Goal: Task Accomplishment & Management: Manage account settings

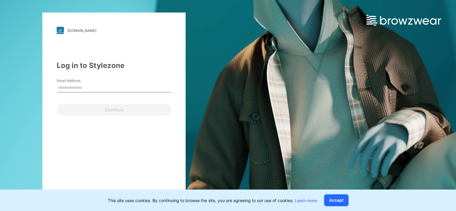
click at [92, 85] on input "Email Address" at bounding box center [114, 88] width 115 height 9
click at [88, 88] on input "Email Address" at bounding box center [114, 88] width 115 height 9
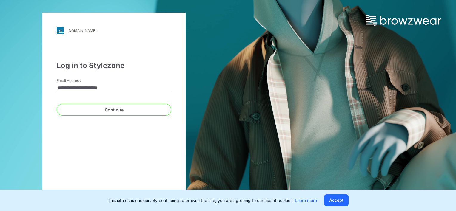
type input "**********"
click at [57, 104] on button "Continue" at bounding box center [114, 110] width 115 height 12
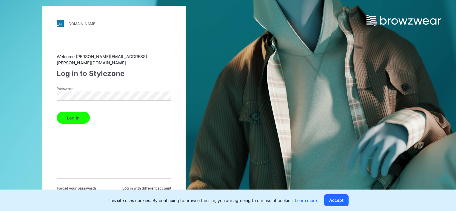
click at [57, 112] on button "Log in" at bounding box center [73, 118] width 33 height 12
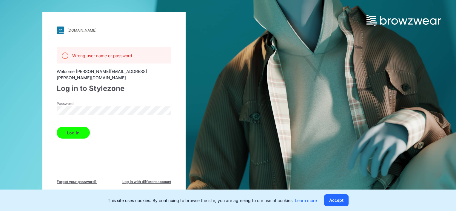
click at [81, 179] on span "Forget your password?" at bounding box center [77, 181] width 40 height 5
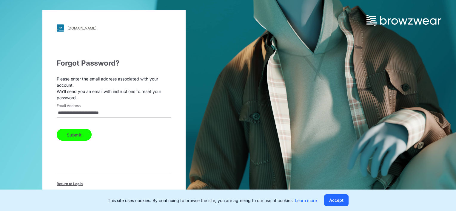
click at [84, 138] on button "Submit" at bounding box center [74, 135] width 35 height 12
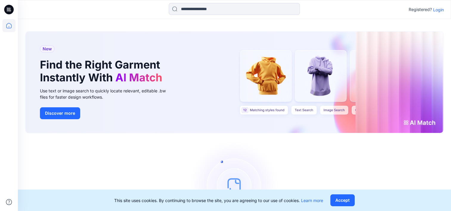
click at [442, 10] on p "Login" at bounding box center [439, 10] width 11 height 6
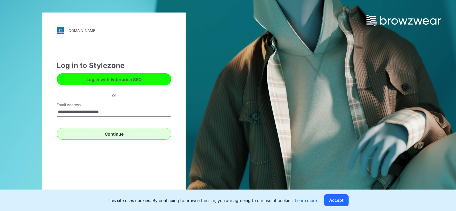
type input "**********"
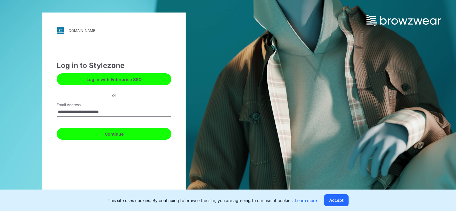
click at [112, 136] on button "Continue" at bounding box center [114, 134] width 115 height 12
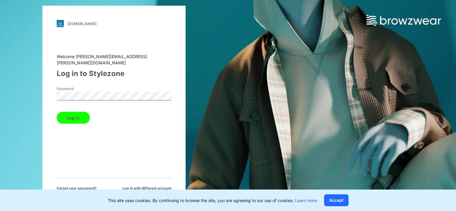
click at [69, 115] on button "Log in" at bounding box center [73, 118] width 33 height 12
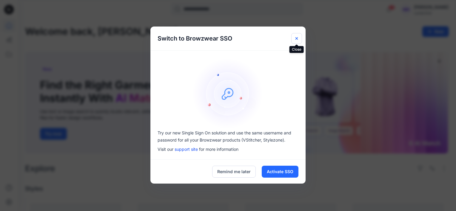
click at [296, 39] on icon "Close" at bounding box center [296, 38] width 5 height 5
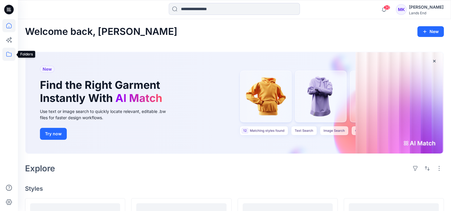
click at [13, 55] on icon at bounding box center [8, 54] width 13 height 13
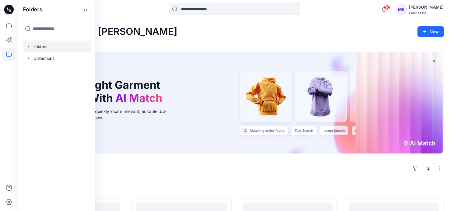
click at [51, 46] on div at bounding box center [57, 47] width 68 height 12
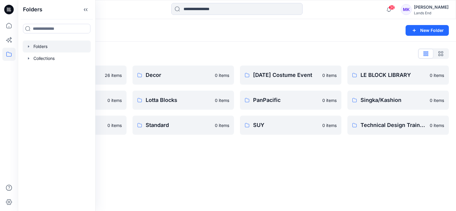
click at [29, 47] on icon "button" at bounding box center [28, 46] width 5 height 5
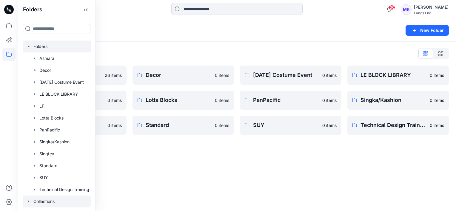
click at [41, 203] on div at bounding box center [57, 202] width 68 height 12
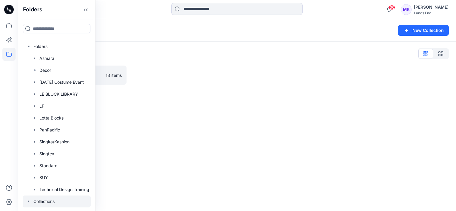
click at [30, 203] on icon "button" at bounding box center [28, 201] width 5 height 5
click at [43, 44] on div at bounding box center [58, 47] width 70 height 12
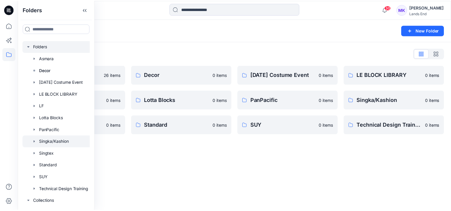
scroll to position [10, 0]
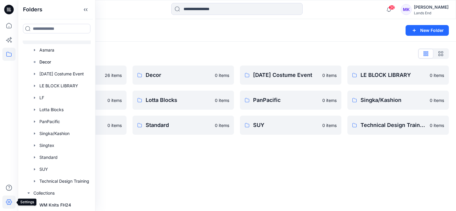
click at [9, 202] on icon at bounding box center [8, 202] width 13 height 13
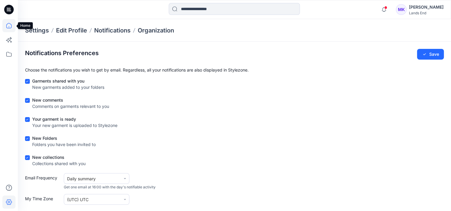
click at [8, 27] on icon at bounding box center [8, 25] width 13 height 13
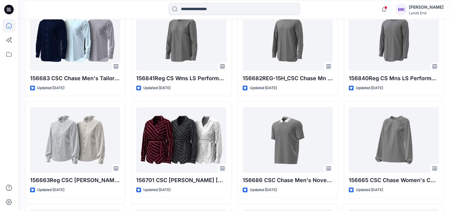
scroll to position [209, 0]
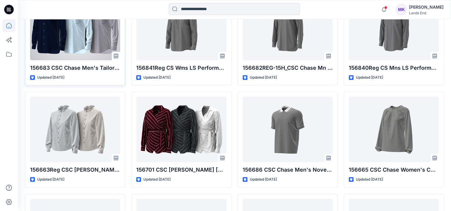
click at [100, 75] on div "Updated 3 days ago" at bounding box center [75, 78] width 90 height 6
click at [84, 41] on div at bounding box center [75, 28] width 90 height 66
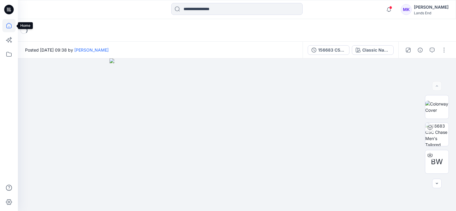
click at [5, 26] on icon at bounding box center [8, 25] width 13 height 13
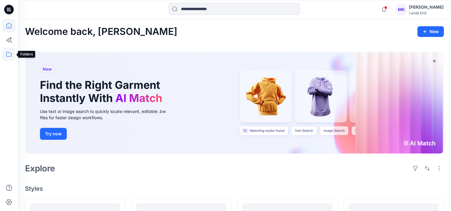
click at [6, 53] on icon at bounding box center [8, 54] width 13 height 13
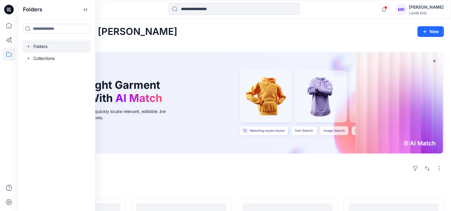
click at [46, 48] on div at bounding box center [57, 47] width 68 height 12
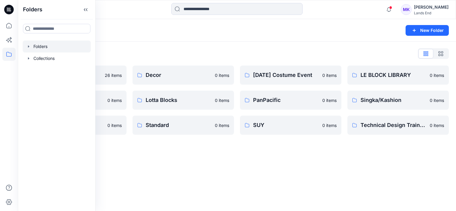
click at [409, 12] on div "MK" at bounding box center [406, 9] width 11 height 11
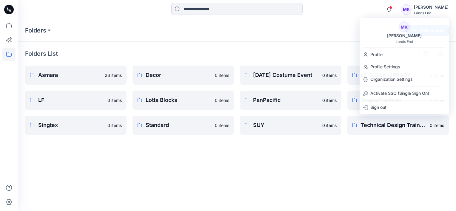
click at [308, 21] on div "Folders New Folder" at bounding box center [237, 30] width 438 height 23
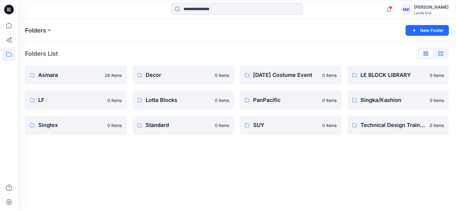
click at [441, 53] on icon "button" at bounding box center [440, 53] width 5 height 5
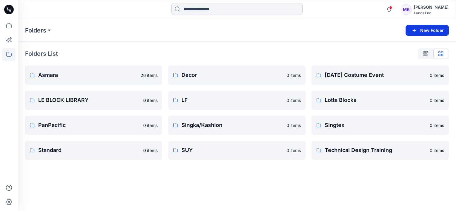
click at [415, 29] on icon "button" at bounding box center [414, 30] width 3 height 3
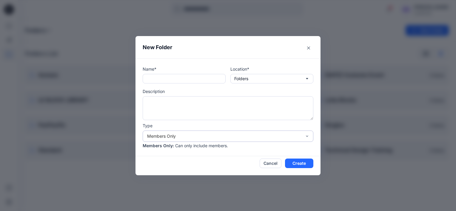
click at [256, 134] on div "Members Only" at bounding box center [224, 136] width 155 height 6
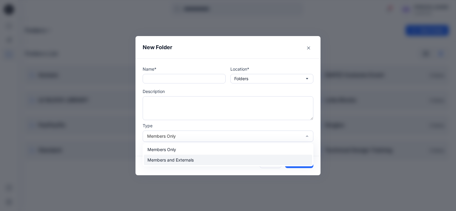
click at [201, 162] on div "Members and Externals" at bounding box center [228, 160] width 168 height 10
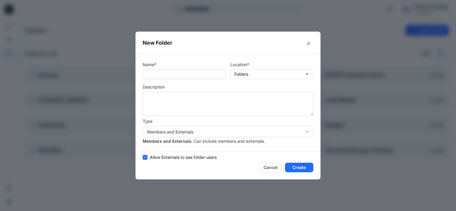
click at [181, 76] on input "text" at bounding box center [184, 75] width 83 height 10
type input "***"
click at [254, 76] on button "Folders" at bounding box center [271, 75] width 83 height 10
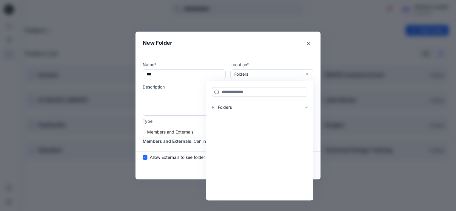
click at [257, 62] on p "Location*" at bounding box center [271, 64] width 83 height 6
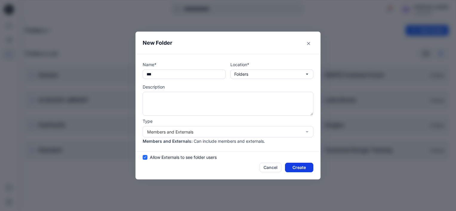
click at [294, 167] on button "Create" at bounding box center [299, 168] width 28 height 10
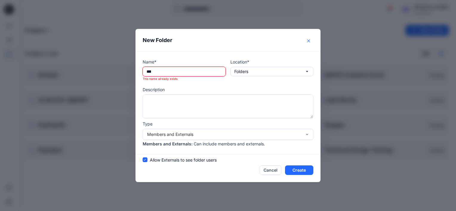
click at [307, 41] on icon "Close" at bounding box center [308, 40] width 3 height 3
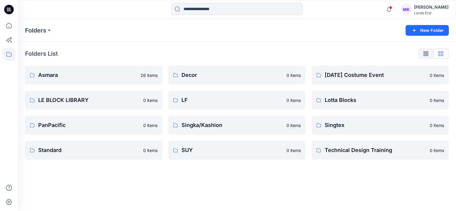
click at [411, 10] on div "MK" at bounding box center [406, 9] width 11 height 11
click at [320, 30] on div "Folders" at bounding box center [213, 30] width 377 height 8
click at [9, 204] on icon at bounding box center [9, 203] width 6 height 6
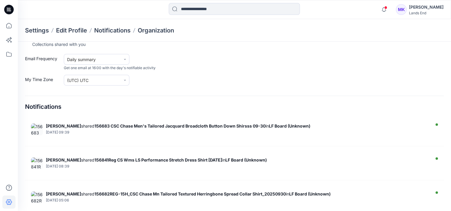
scroll to position [124, 0]
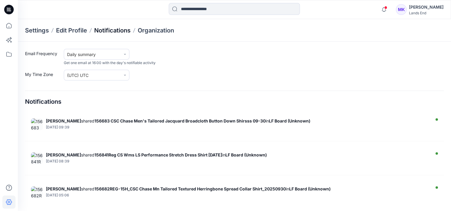
click at [111, 29] on p "Notifications" at bounding box center [112, 30] width 36 height 8
click at [7, 23] on icon at bounding box center [8, 25] width 13 height 13
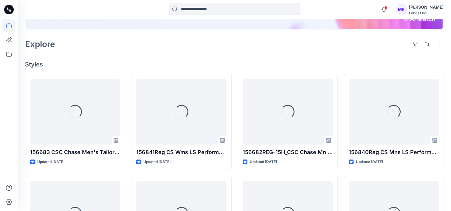
click at [5, 7] on icon at bounding box center [9, 10] width 10 height 10
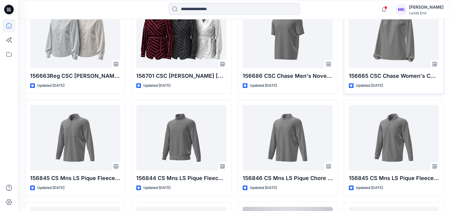
scroll to position [294, 0]
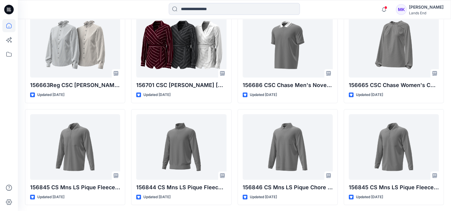
click at [407, 7] on div "MK" at bounding box center [401, 9] width 11 height 11
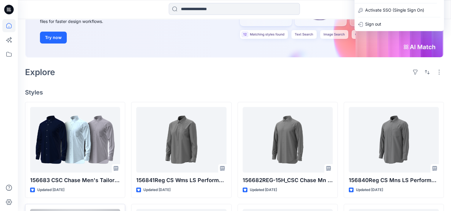
scroll to position [0, 0]
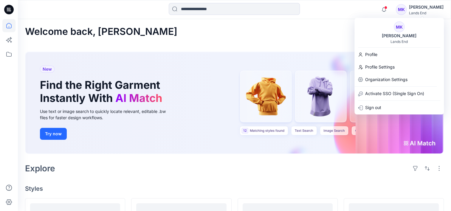
click at [10, 11] on icon at bounding box center [9, 10] width 10 height 10
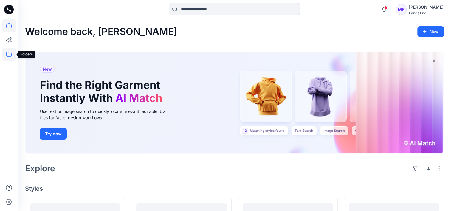
click at [5, 55] on icon at bounding box center [8, 54] width 13 height 13
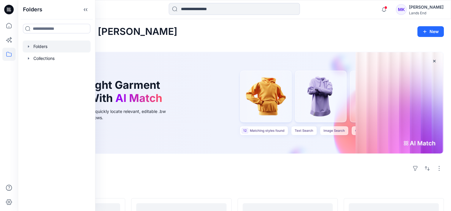
click at [45, 50] on div at bounding box center [57, 47] width 68 height 12
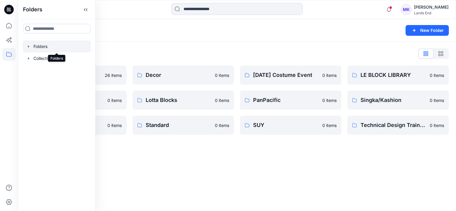
click at [47, 48] on div at bounding box center [57, 47] width 68 height 12
click at [31, 47] on icon "button" at bounding box center [28, 46] width 5 height 5
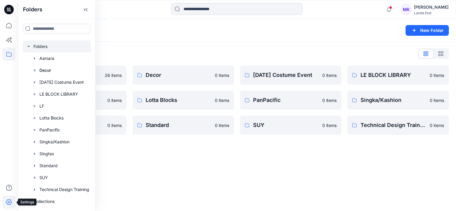
click at [11, 202] on icon at bounding box center [8, 202] width 13 height 13
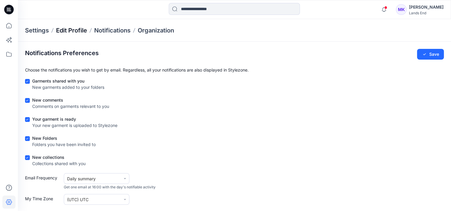
click at [71, 32] on p "Edit Profile" at bounding box center [71, 30] width 31 height 8
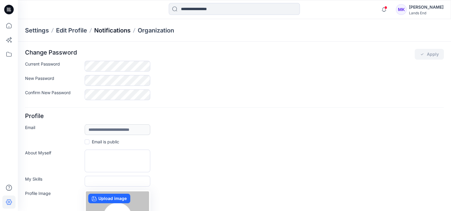
click at [121, 32] on p "Notifications" at bounding box center [112, 30] width 36 height 8
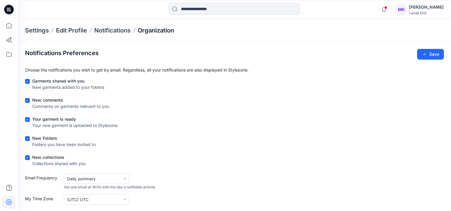
click at [155, 30] on p "Organization" at bounding box center [156, 30] width 36 height 8
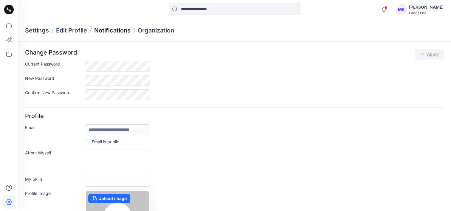
click at [121, 30] on p "Notifications" at bounding box center [112, 30] width 36 height 8
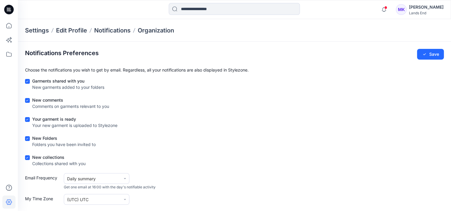
scroll to position [30, 0]
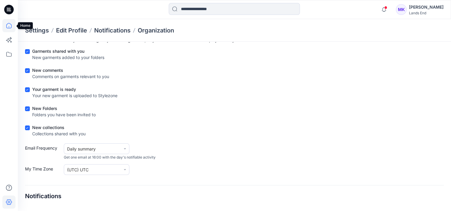
click at [5, 24] on icon at bounding box center [8, 25] width 13 height 13
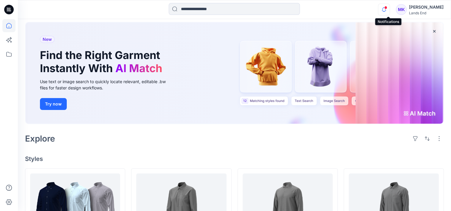
click at [390, 11] on icon "button" at bounding box center [384, 10] width 11 height 12
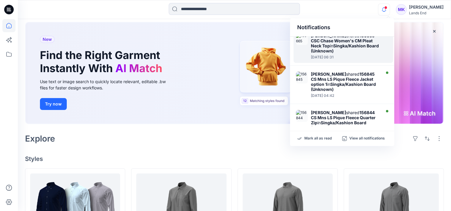
scroll to position [302, 0]
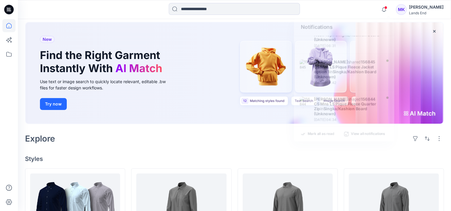
click at [343, 14] on div at bounding box center [234, 9] width 217 height 13
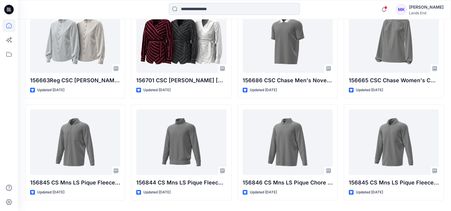
scroll to position [316, 0]
